Goal: Transaction & Acquisition: Purchase product/service

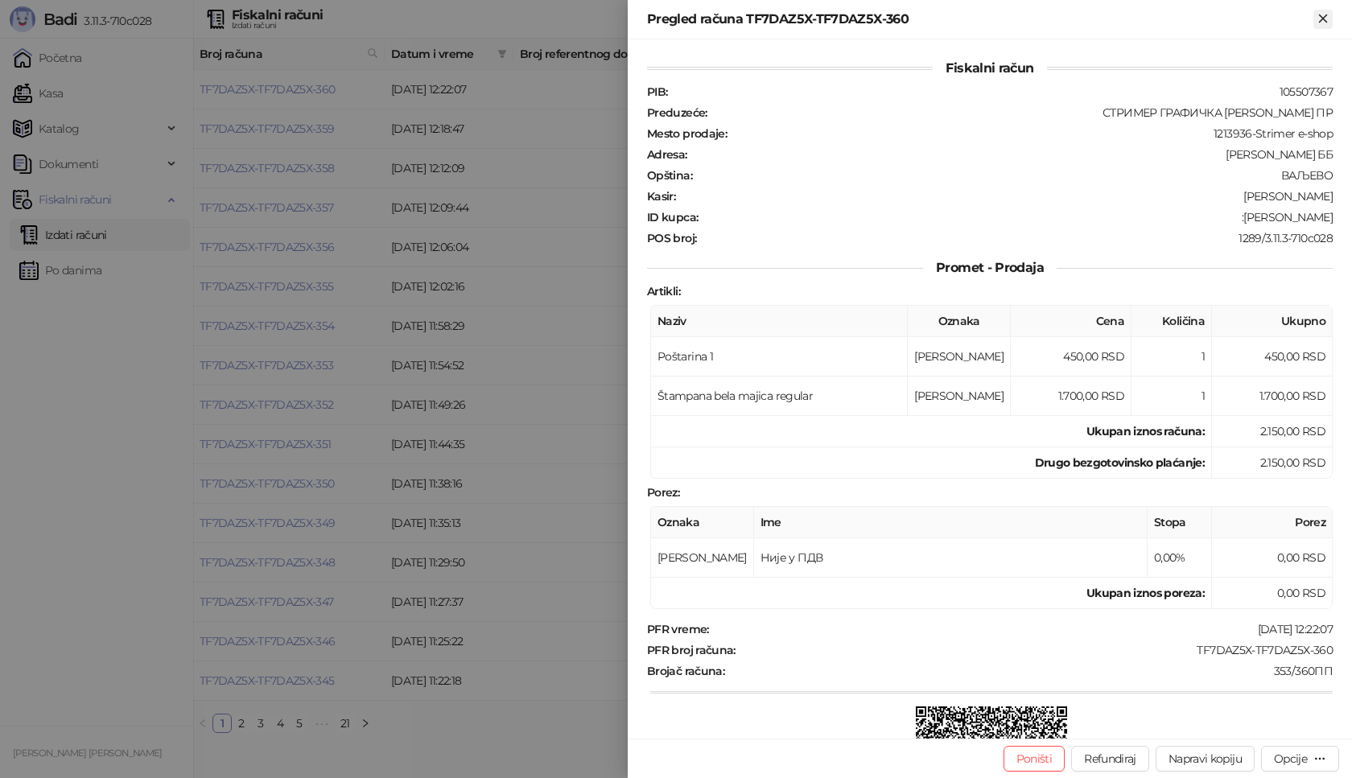
click at [1329, 17] on icon "Zatvori" at bounding box center [1323, 18] width 14 height 14
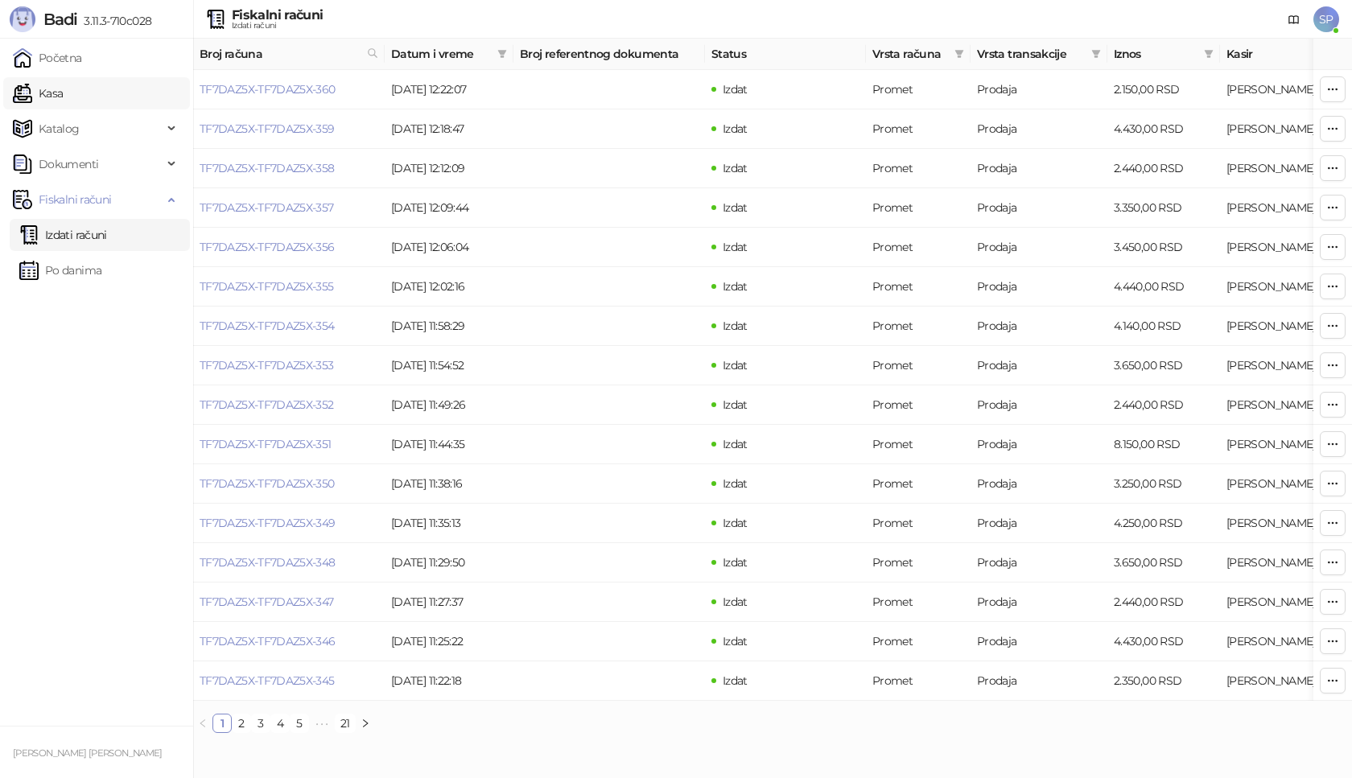
click at [63, 90] on link "Kasa" at bounding box center [38, 93] width 50 height 32
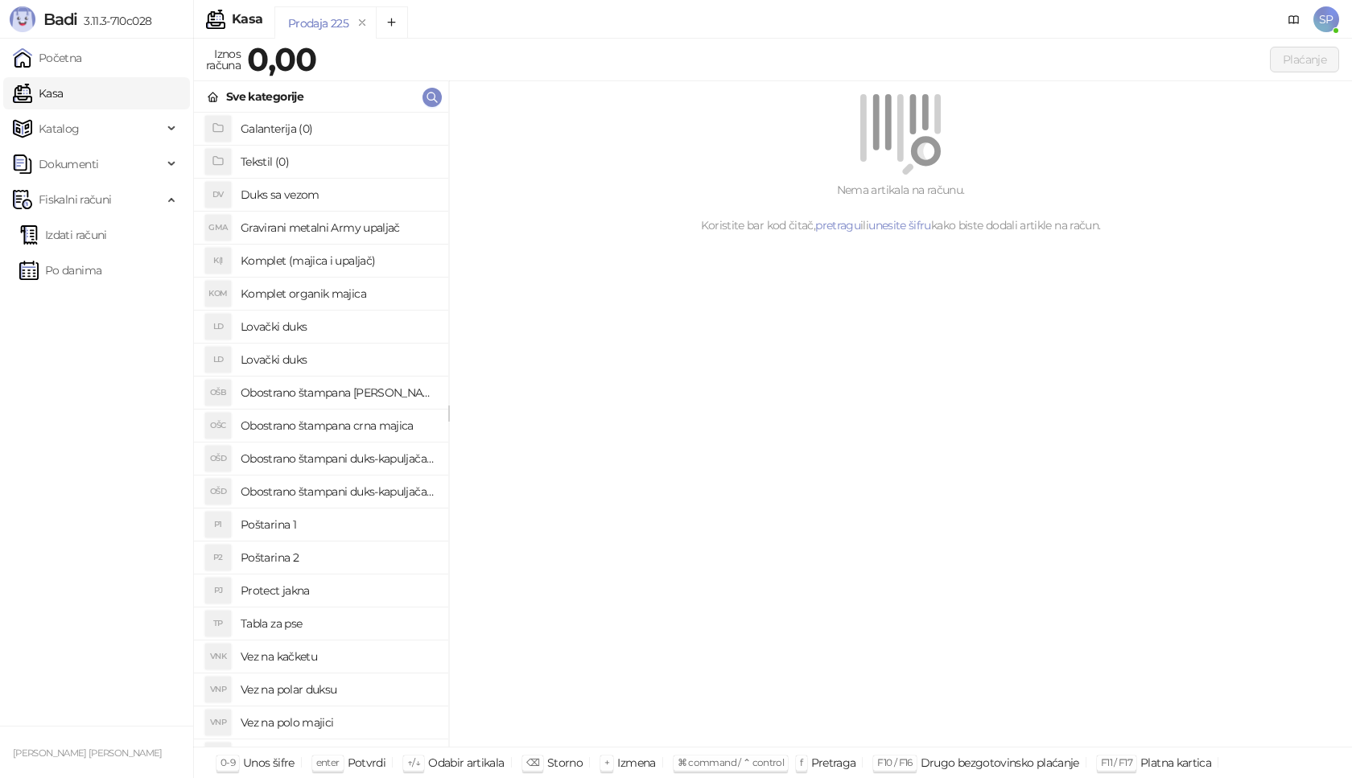
click at [361, 524] on h4 "Poštarina 1" at bounding box center [338, 525] width 195 height 26
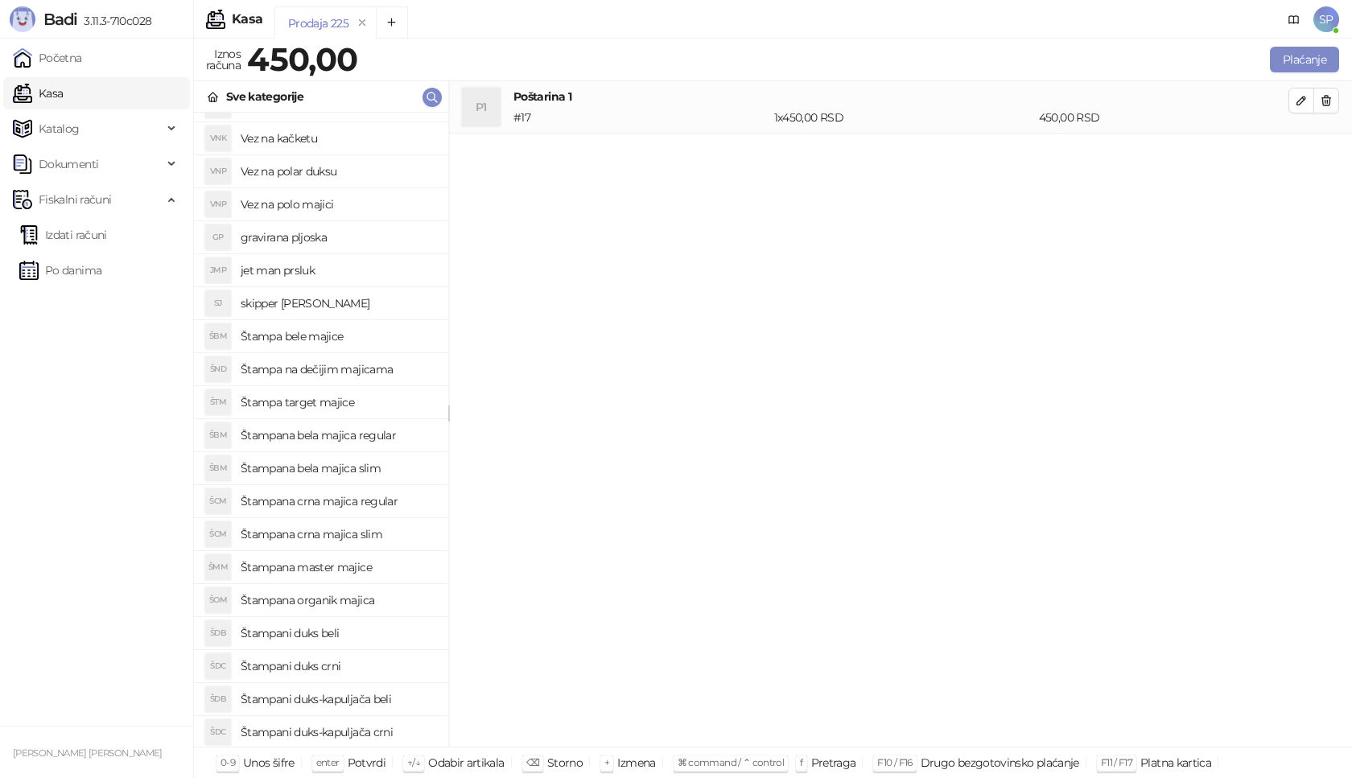
scroll to position [554, 0]
drag, startPoint x: 392, startPoint y: 463, endPoint x: 461, endPoint y: 457, distance: 69.4
click at [394, 463] on h4 "Štampana crna majica regular" at bounding box center [338, 466] width 195 height 26
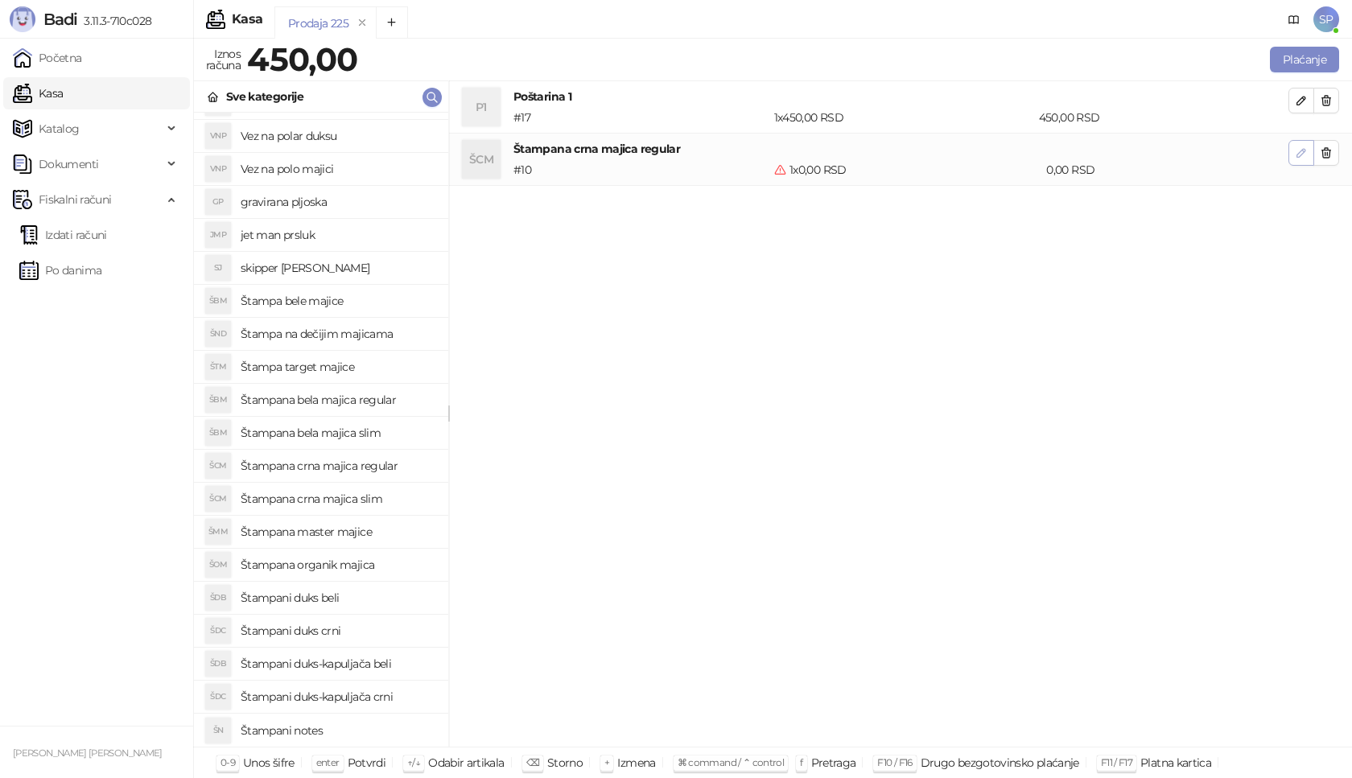
click at [1292, 149] on button "button" at bounding box center [1301, 153] width 26 height 26
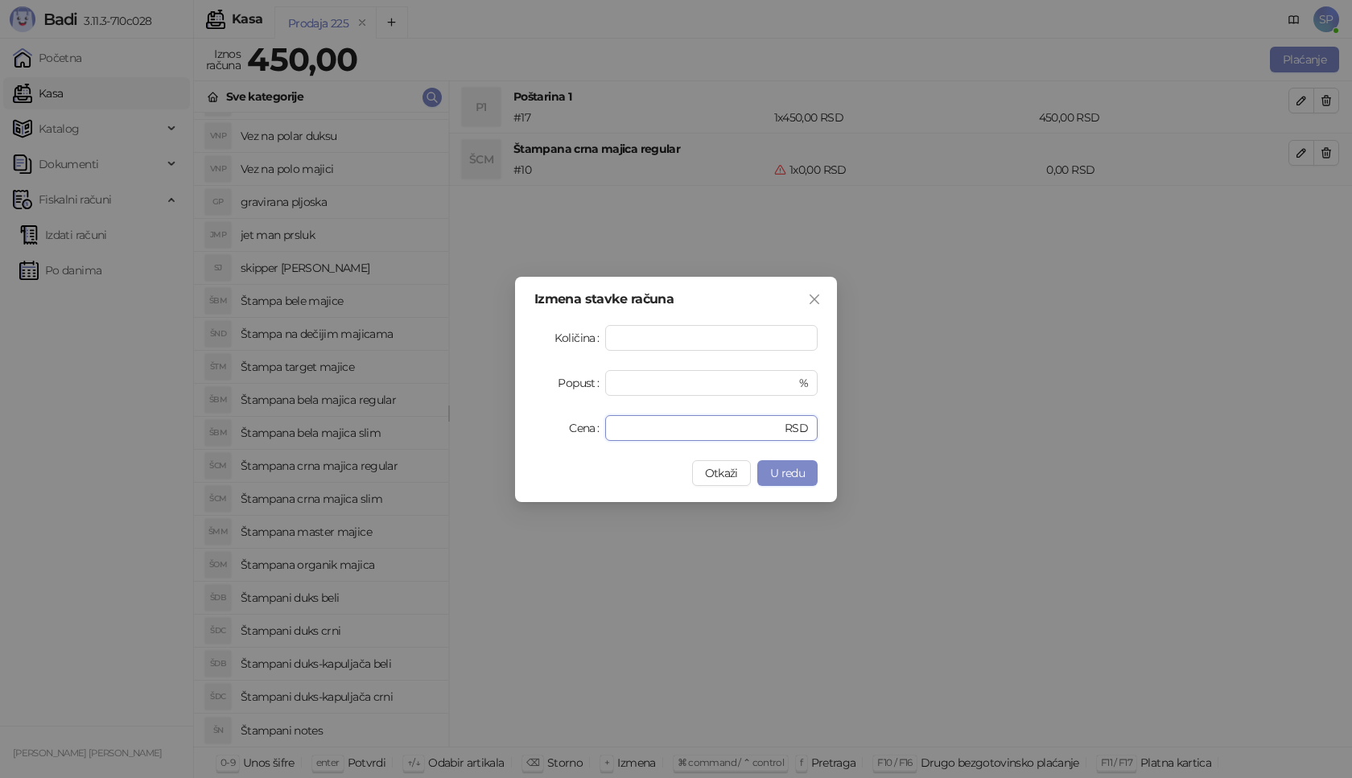
drag, startPoint x: 699, startPoint y: 425, endPoint x: 326, endPoint y: 429, distance: 373.4
click at [326, 429] on div "Izmena stavke računa Količina * Popust * % Cena * RSD Otkaži U redu" at bounding box center [676, 389] width 1352 height 778
type input "****"
click at [812, 468] on button "U redu" at bounding box center [787, 473] width 60 height 26
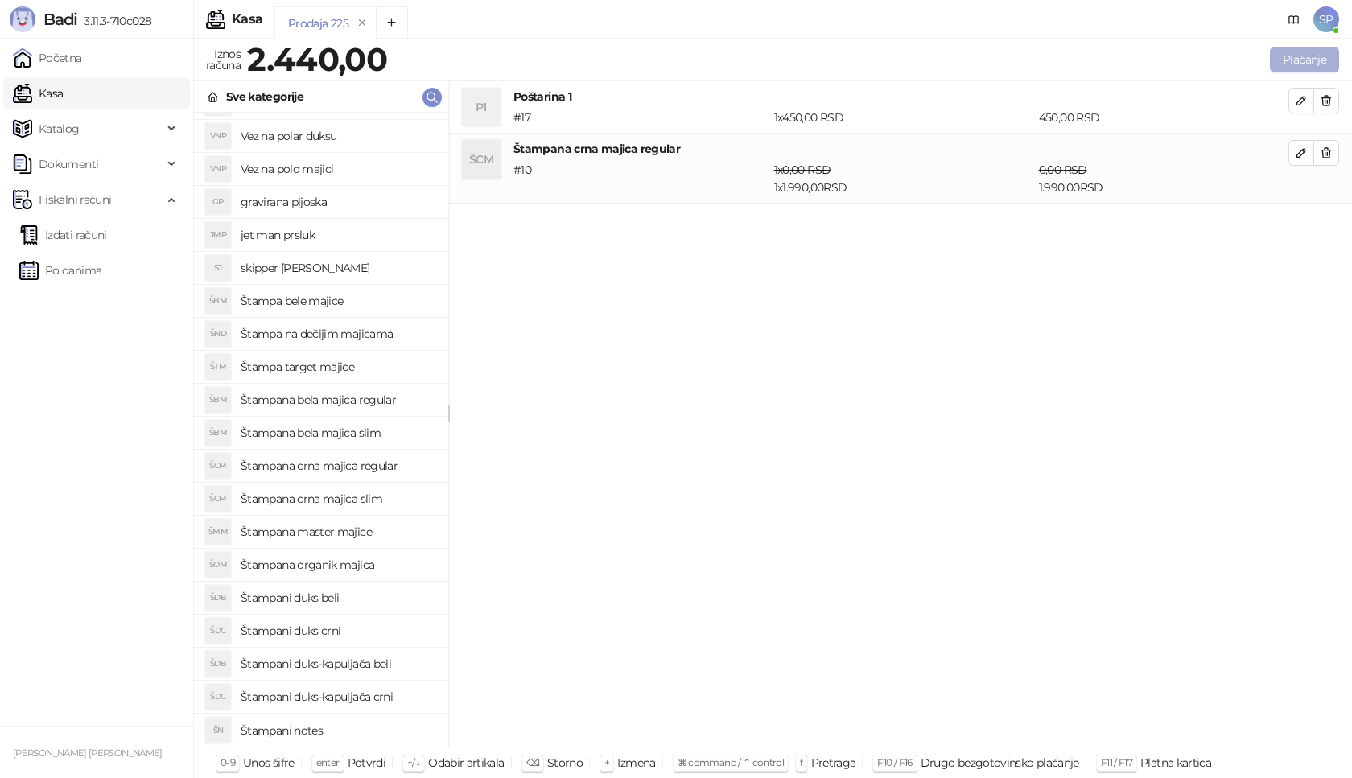
click at [1329, 54] on button "Plaćanje" at bounding box center [1304, 60] width 69 height 26
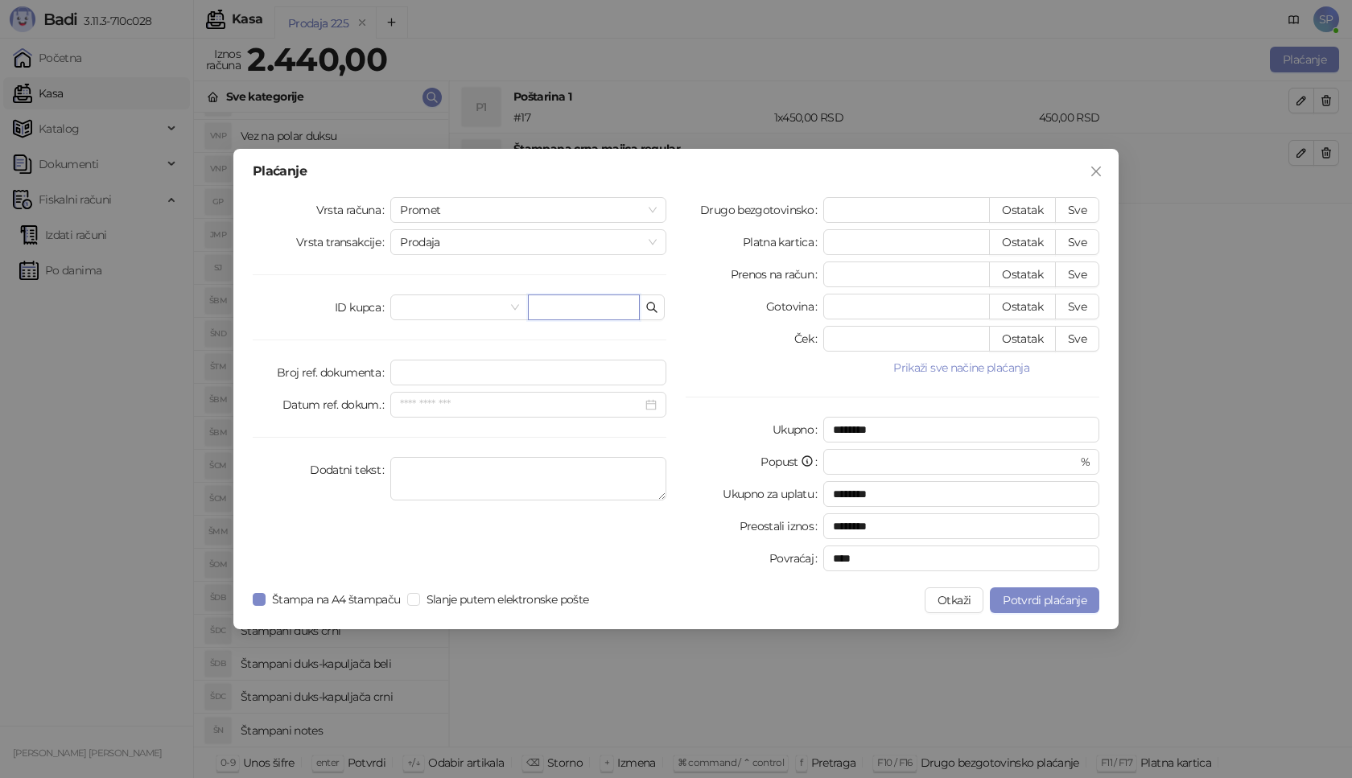
click at [596, 311] on input "text" at bounding box center [584, 308] width 112 height 26
paste input "**********"
type input "**********"
click at [1073, 204] on button "Sve" at bounding box center [1077, 210] width 44 height 26
type input "****"
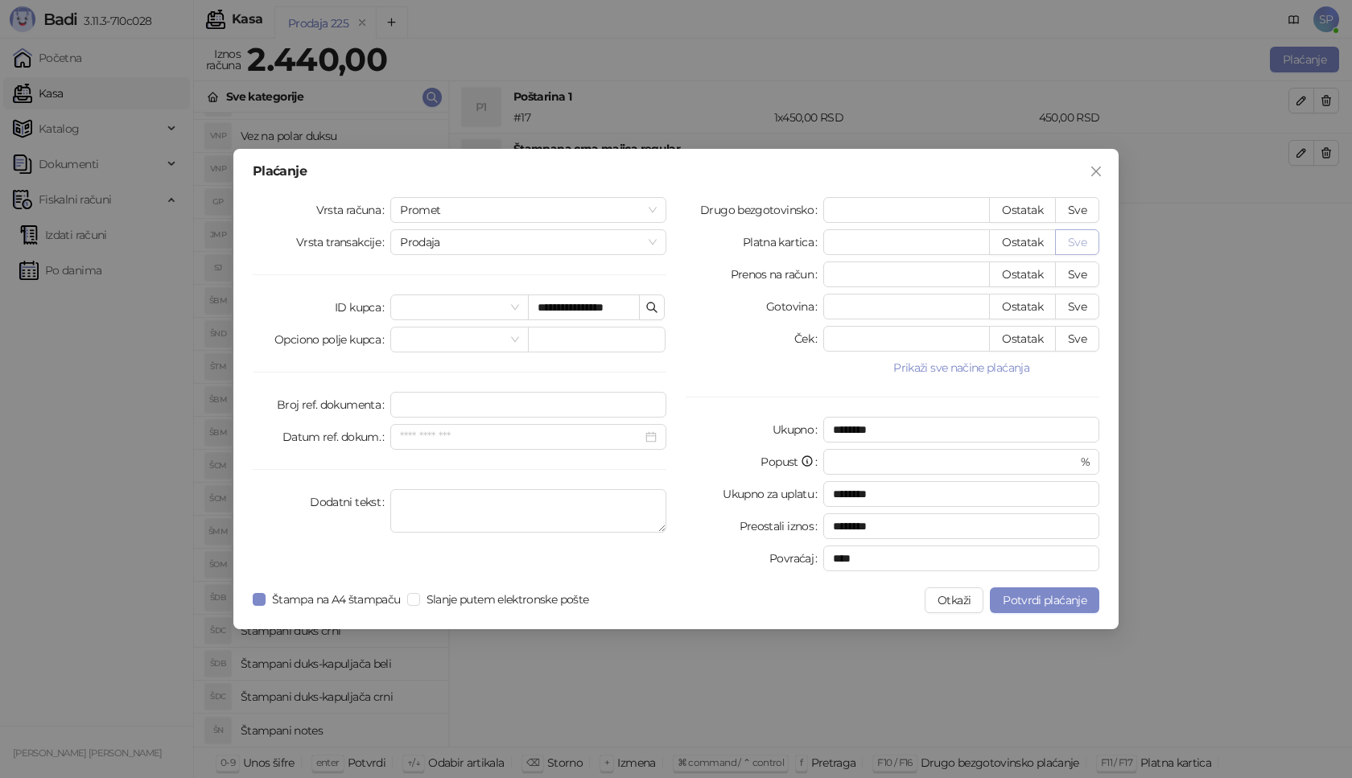
type input "****"
click at [1053, 604] on span "Potvrdi plaćanje" at bounding box center [1045, 600] width 84 height 14
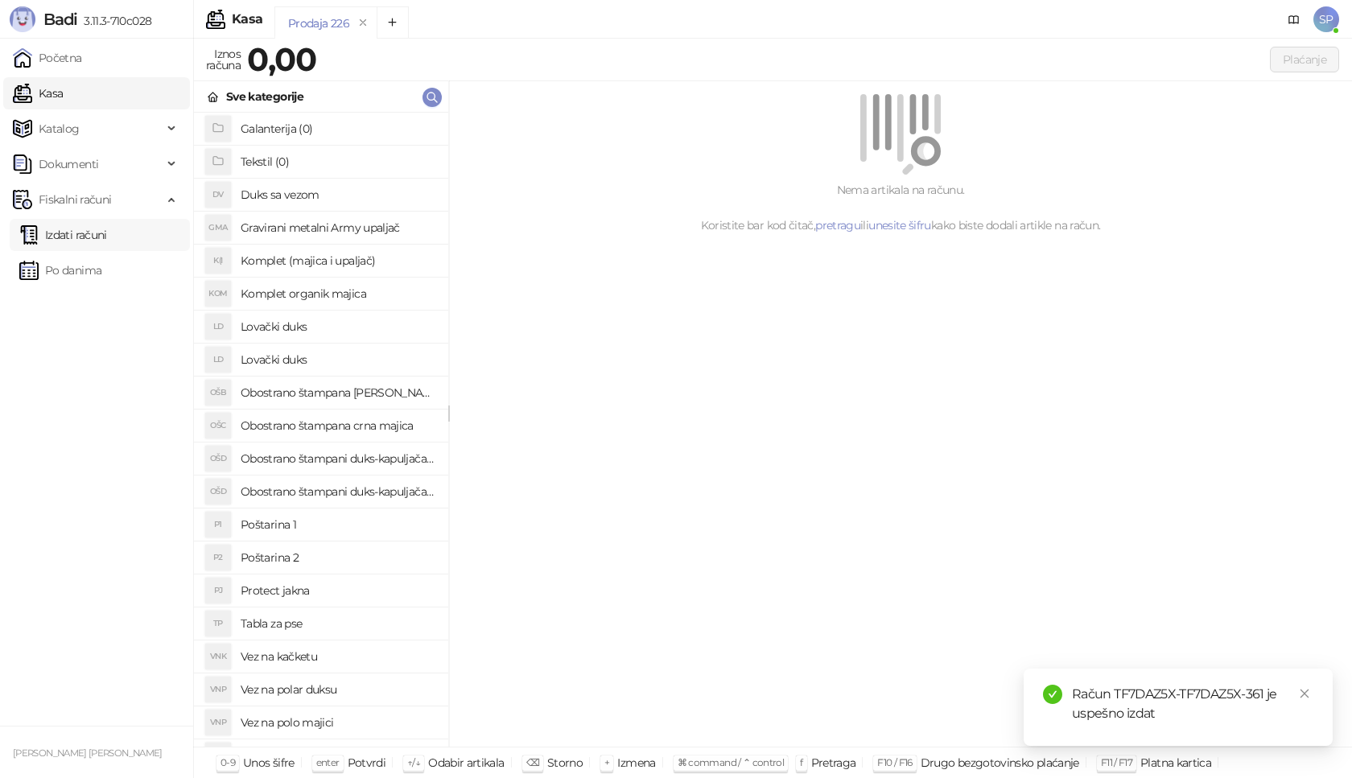
click at [94, 240] on link "Izdati računi" at bounding box center [63, 235] width 88 height 32
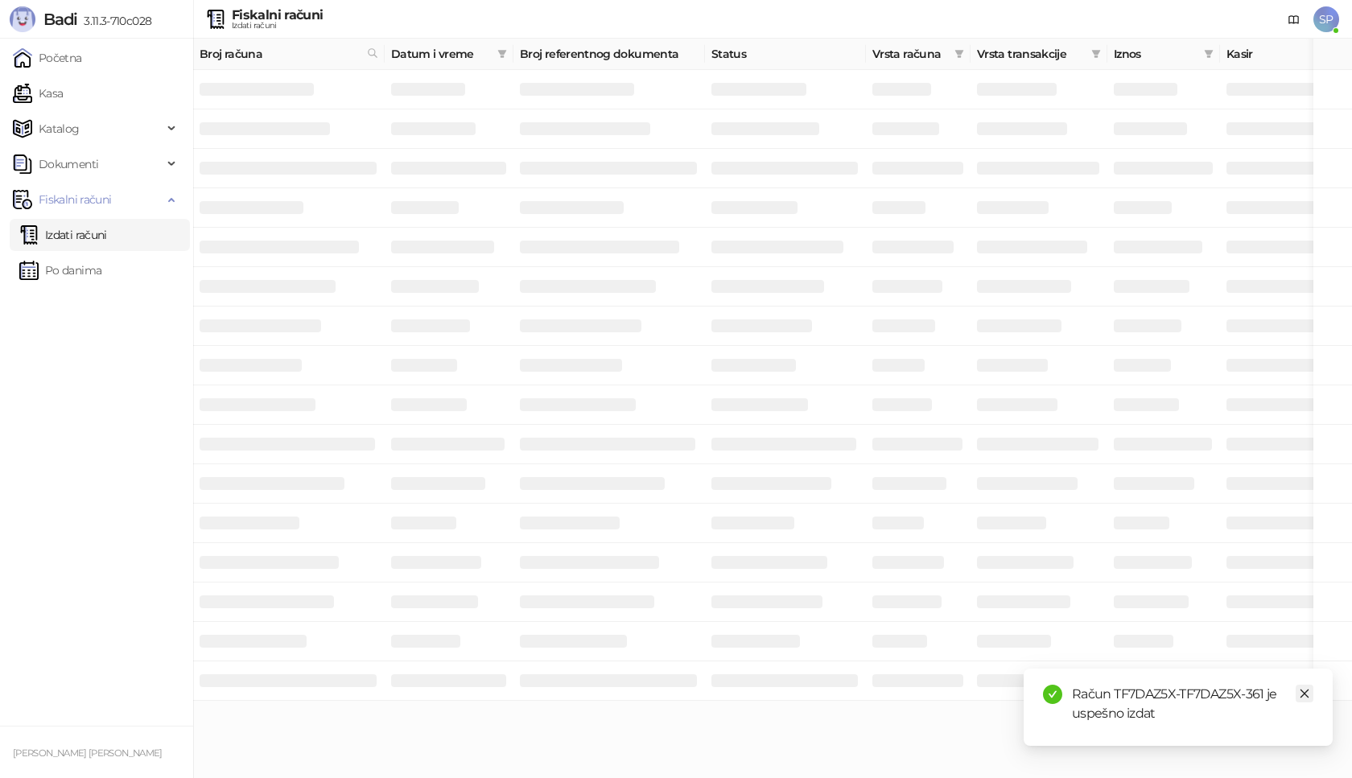
click at [1308, 694] on icon "close" at bounding box center [1304, 693] width 11 height 11
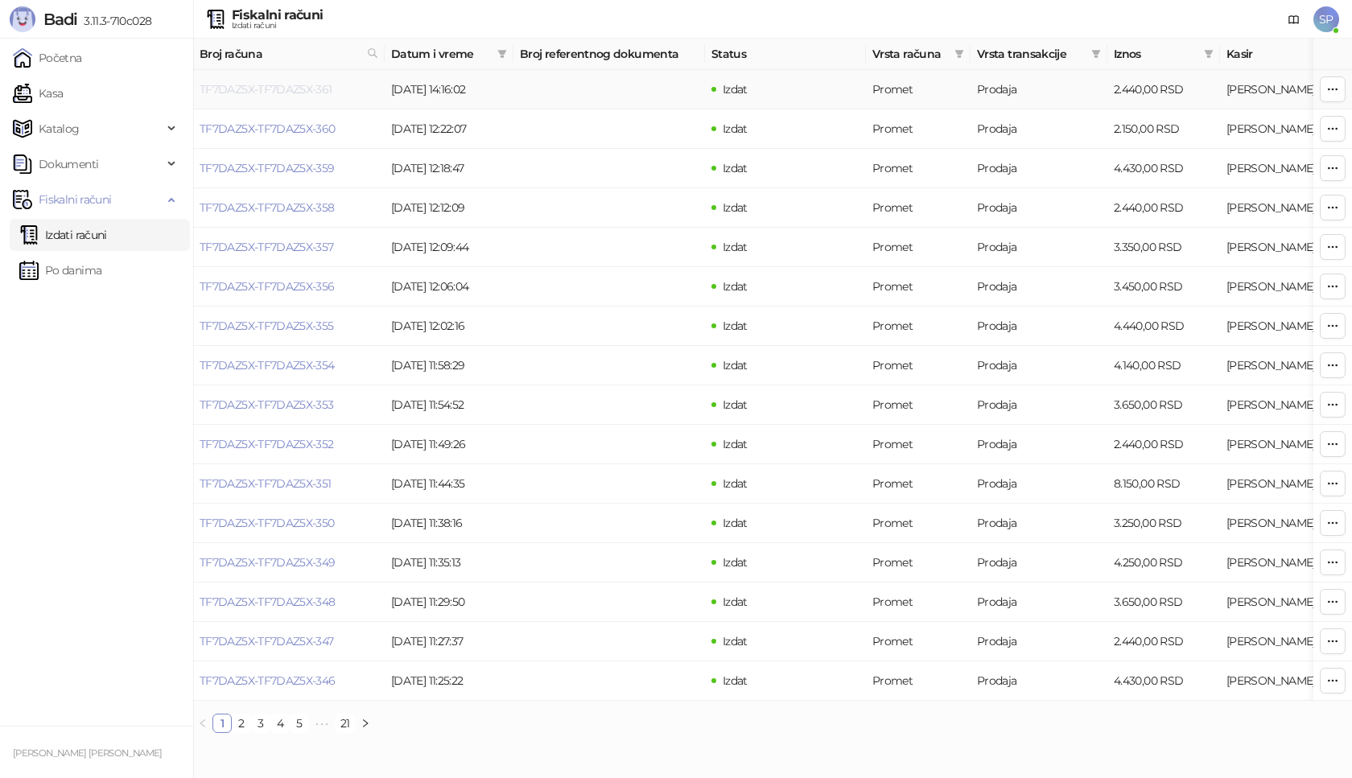
click at [282, 91] on link "TF7DAZ5X-TF7DAZ5X-361" at bounding box center [266, 89] width 133 height 14
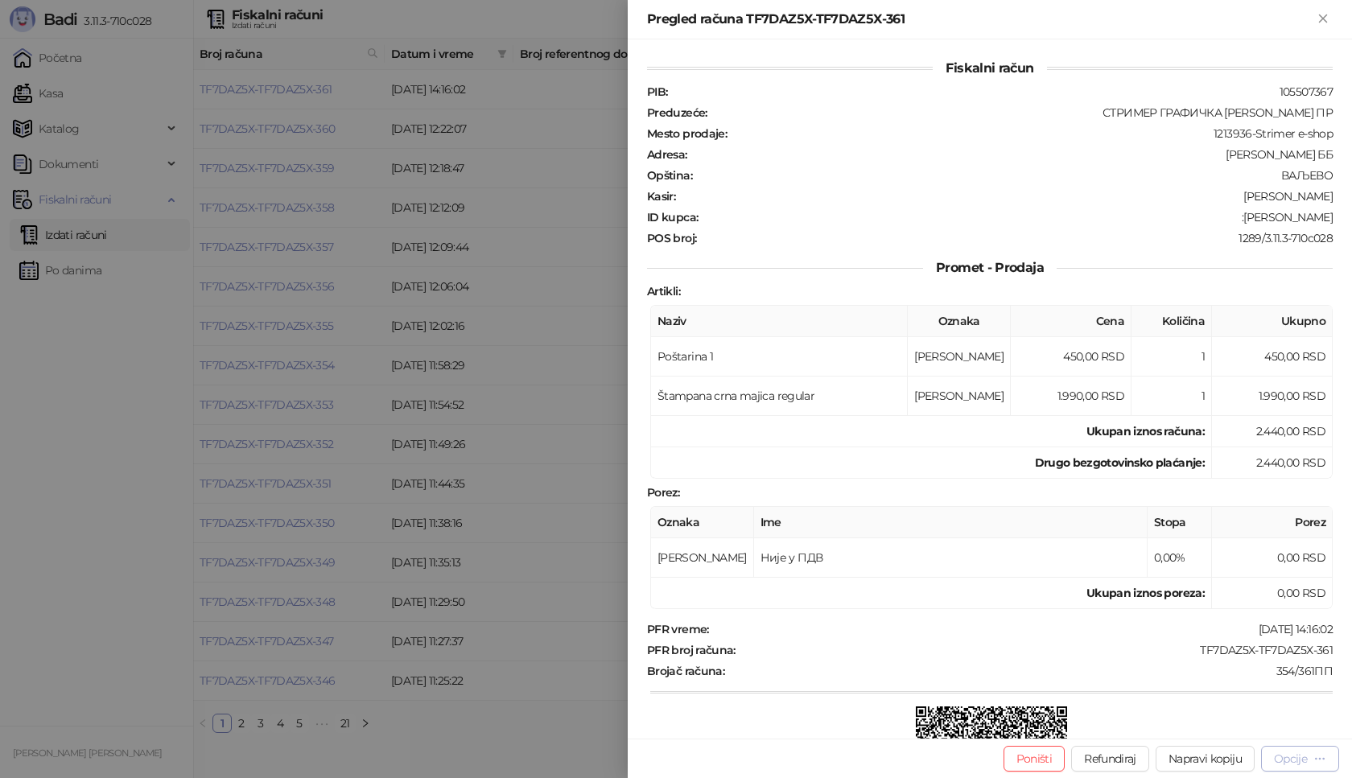
click at [1290, 755] on div "Opcije" at bounding box center [1290, 759] width 33 height 14
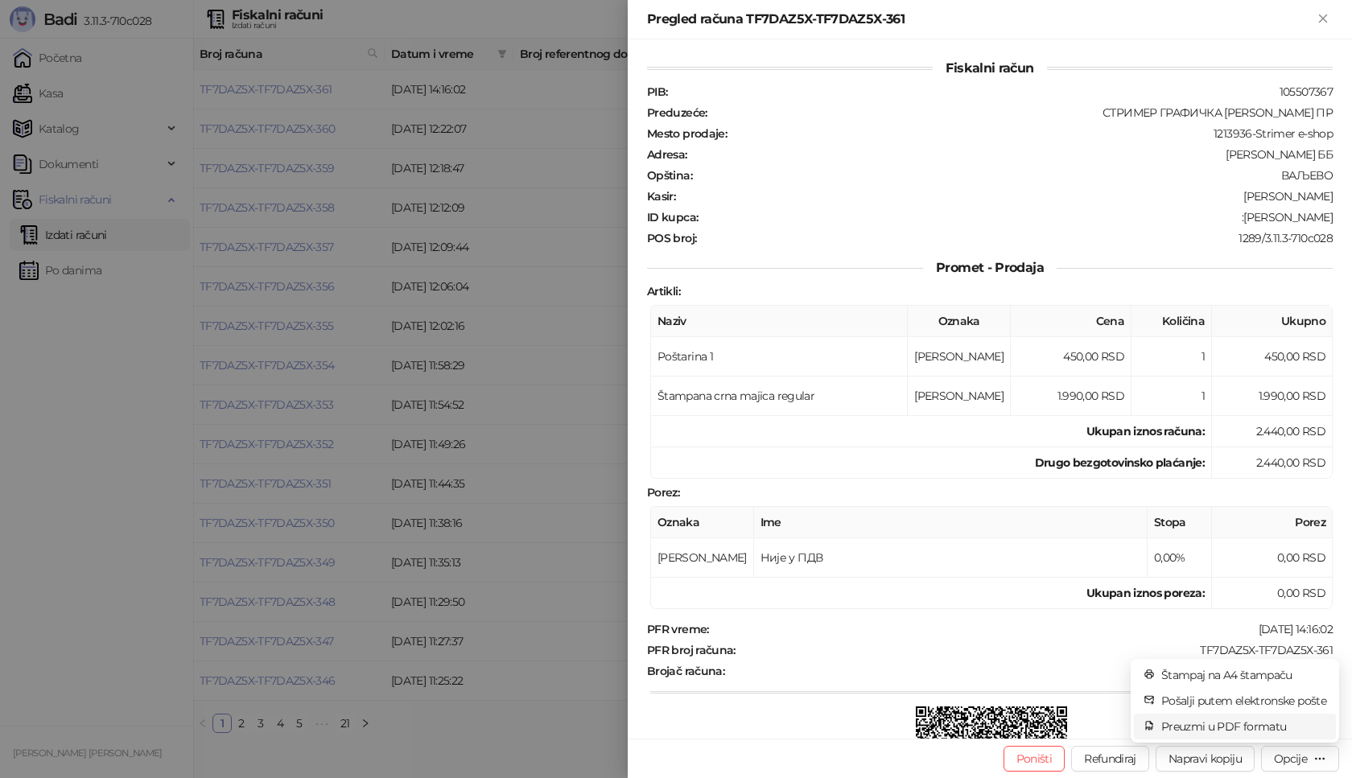
click at [1269, 719] on span "Preuzmi u PDF formatu" at bounding box center [1243, 727] width 165 height 18
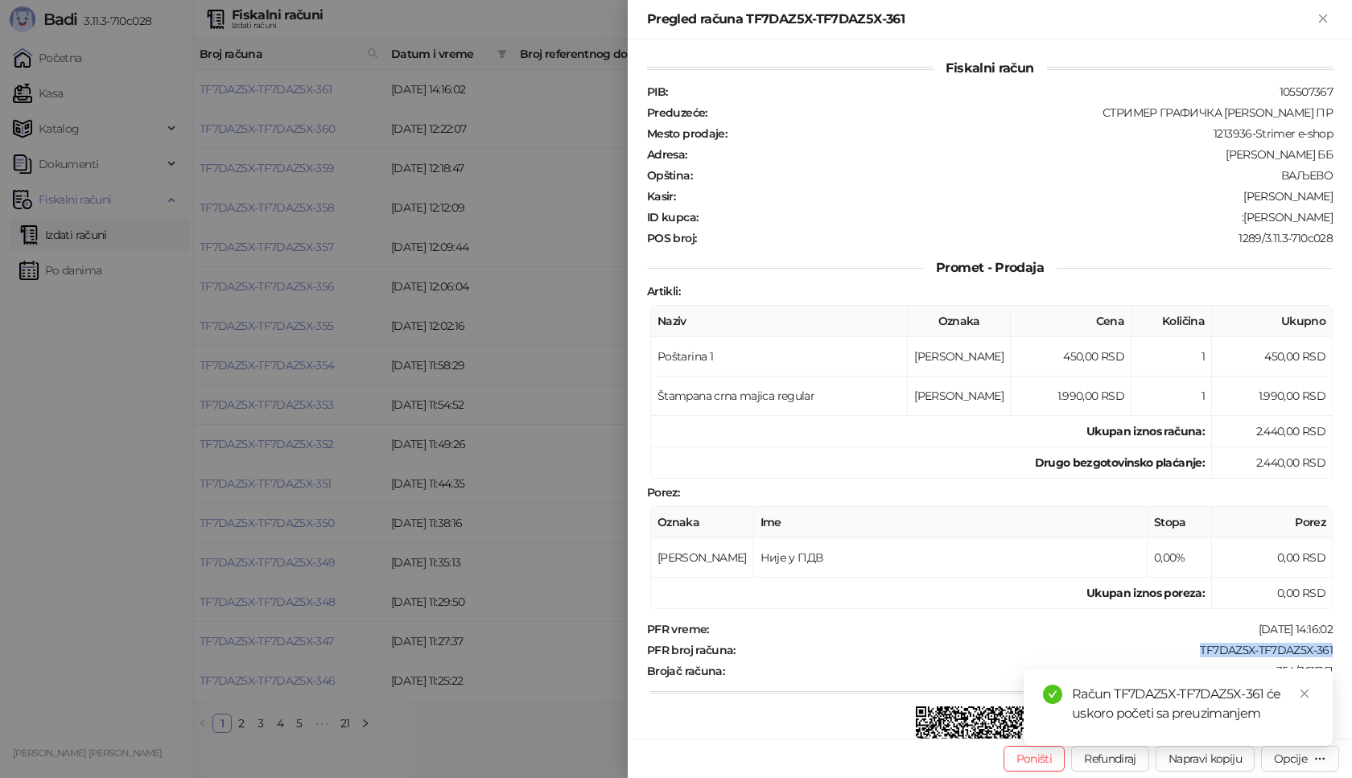
drag, startPoint x: 1188, startPoint y: 646, endPoint x: 1351, endPoint y: 650, distance: 163.4
click at [1351, 650] on div "Fiskalni račun PIB : 105507367 Preduzeće : СТРИМЕР ГРАФИЧКА РАДЊА [PERSON_NAME]…" at bounding box center [990, 388] width 724 height 699
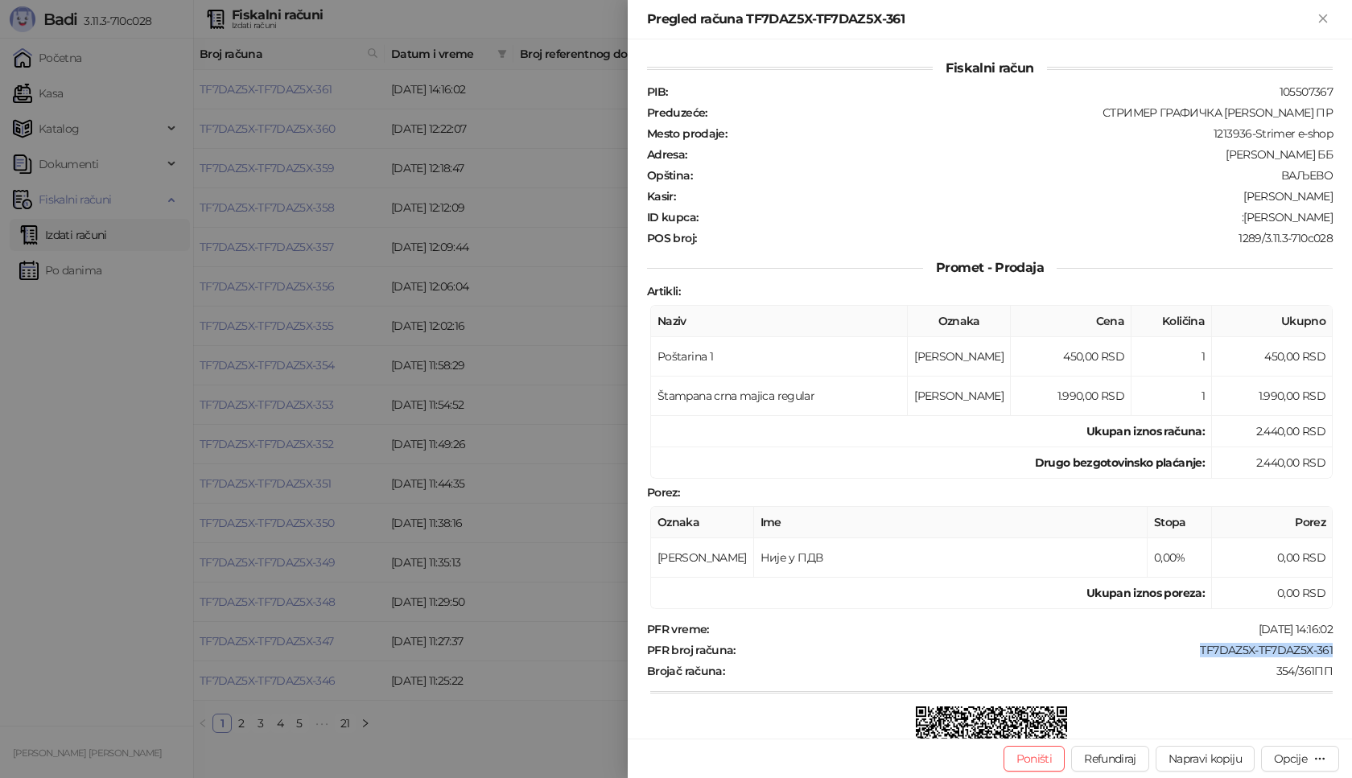
copy div "TF7DAZ5X-TF7DAZ5X-361"
drag, startPoint x: 1237, startPoint y: 219, endPoint x: 1351, endPoint y: 237, distance: 115.6
click at [1351, 237] on div "Fiskalni račun PIB : 105507367 Preduzeće : СТРИМЕР ГРАФИЧКА РАДЊА [PERSON_NAME]…" at bounding box center [990, 388] width 724 height 699
click at [1197, 225] on div "PIB : 105507367 Preduzeće : СТРИМЕР ГРАФИЧКА РАДЊА [PERSON_NAME] ПР Mesto proda…" at bounding box center [990, 164] width 692 height 161
drag, startPoint x: 1238, startPoint y: 216, endPoint x: 1349, endPoint y: 218, distance: 111.1
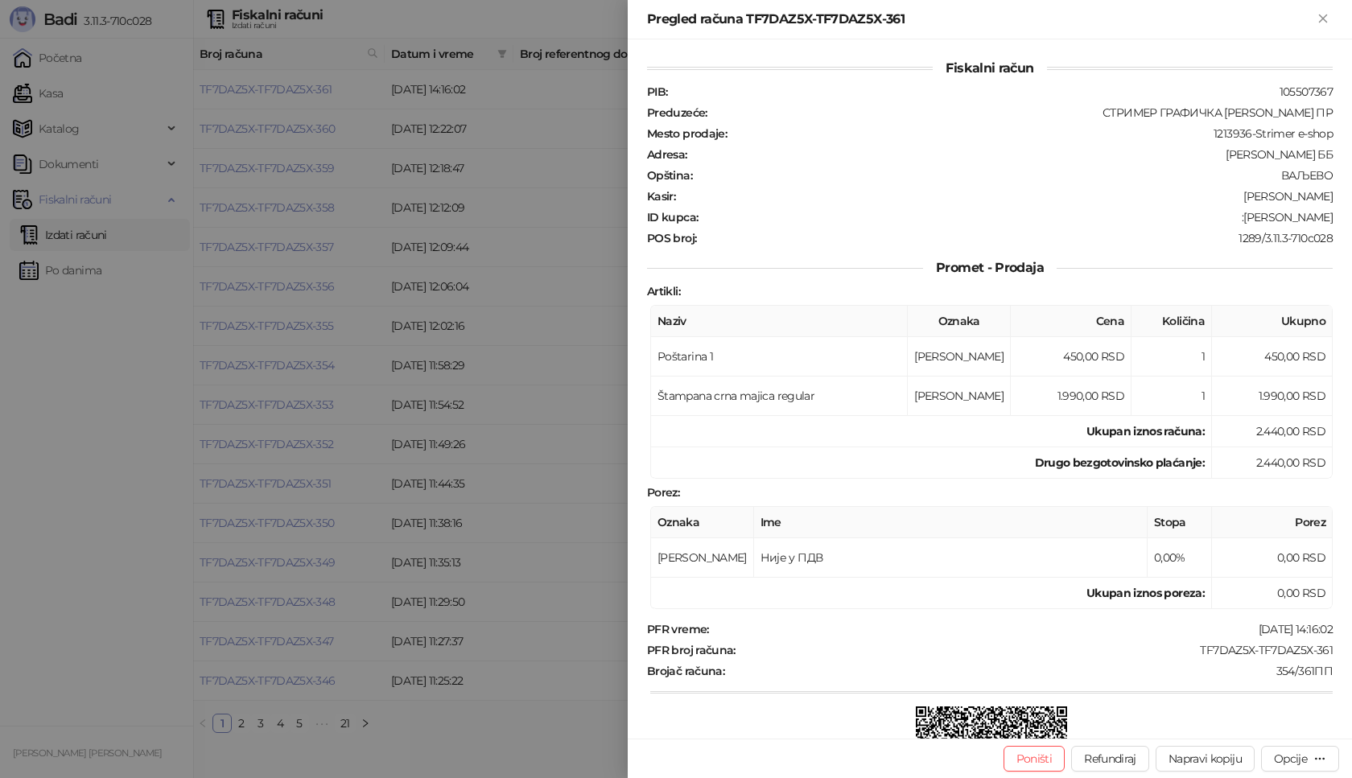
click at [1349, 218] on div "Fiskalni račun PIB : 105507367 Preduzeće : СТРИМЕР ГРАФИЧКА РАДЊА [PERSON_NAME]…" at bounding box center [990, 388] width 724 height 699
copy div "[PERSON_NAME]"
